Goal: Task Accomplishment & Management: Complete application form

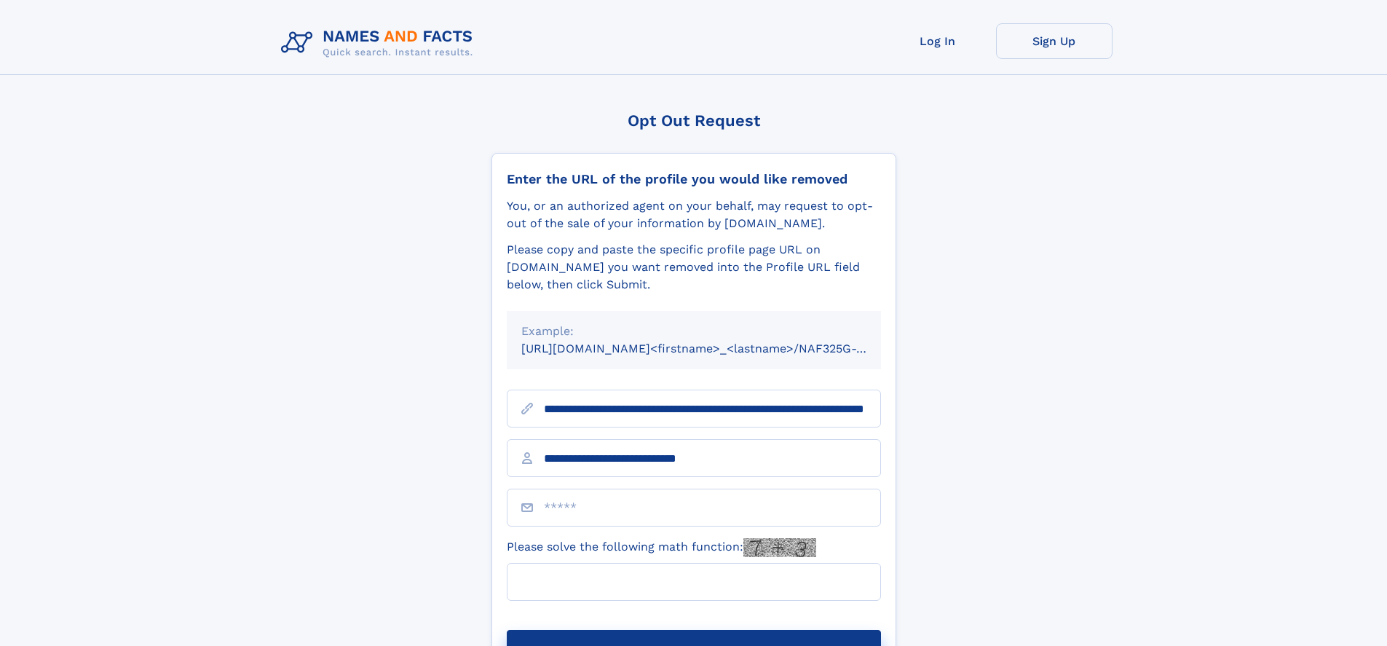
type input "**********"
type input "**"
click at [693, 630] on button "Submit Opt Out Request" at bounding box center [694, 653] width 374 height 47
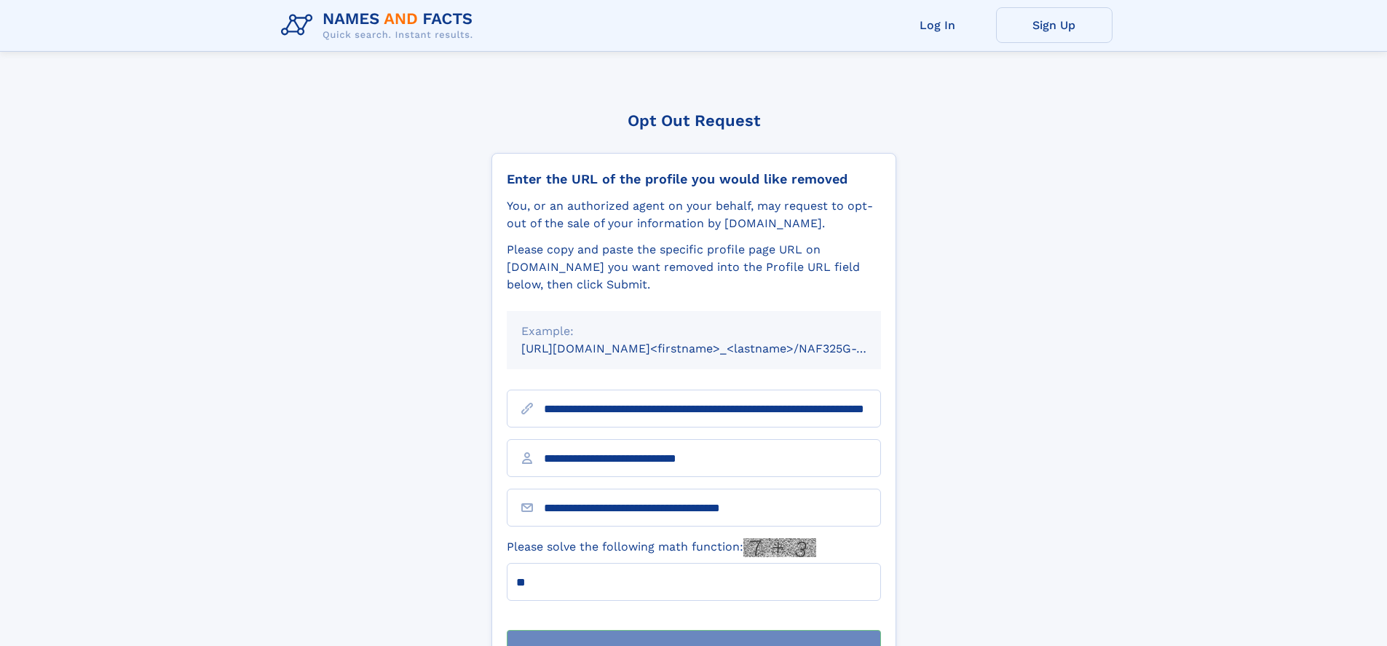
scroll to position [47, 0]
